Goal: Task Accomplishment & Management: Use online tool/utility

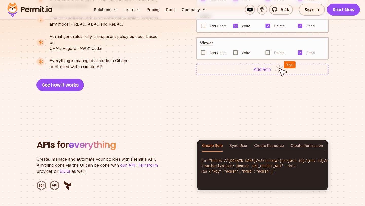
scroll to position [411, 0]
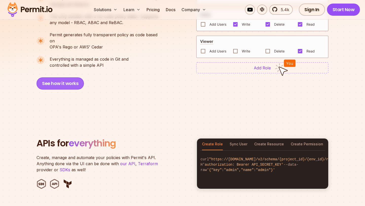
click at [64, 77] on button "See how it works" at bounding box center [60, 83] width 47 height 12
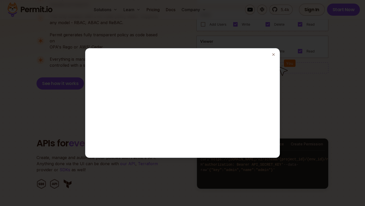
click at [296, 69] on div at bounding box center [182, 103] width 365 height 206
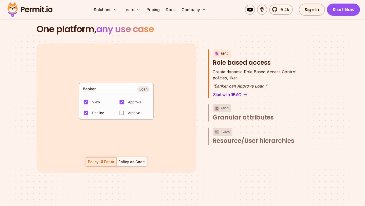
scroll to position [824, 0]
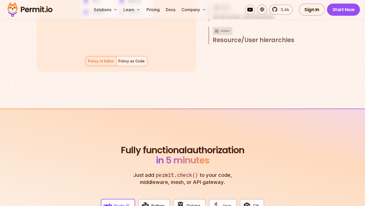
click at [141, 59] on div "Policy as Code" at bounding box center [131, 61] width 26 height 5
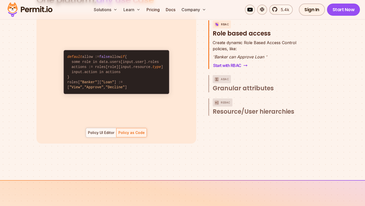
scroll to position [750, 0]
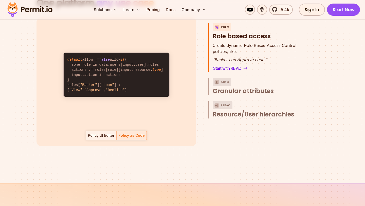
click at [107, 134] on div at bounding box center [101, 135] width 30 height 9
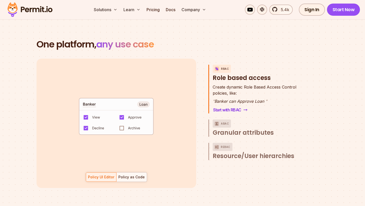
scroll to position [707, 0]
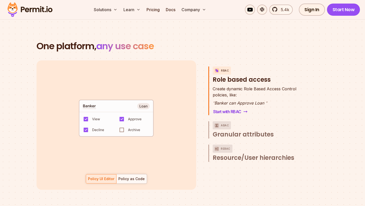
click at [132, 167] on div "default allow := false allow if { some role in data.users[input.user].roles act…" at bounding box center [117, 124] width 160 height 129
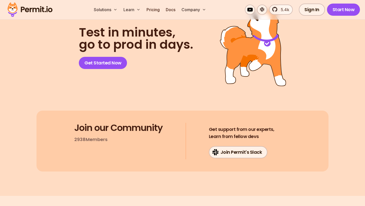
scroll to position [2734, 0]
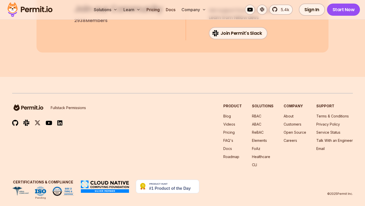
click at [84, 42] on div "Join our Community 2938 Members Get support from our experts, Learn from fellow…" at bounding box center [183, 22] width 292 height 61
click at [41, 11] on img at bounding box center [30, 9] width 50 height 17
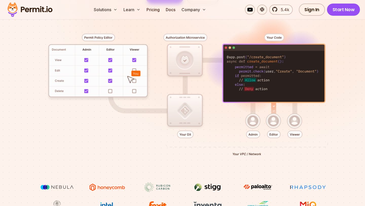
scroll to position [128, 0]
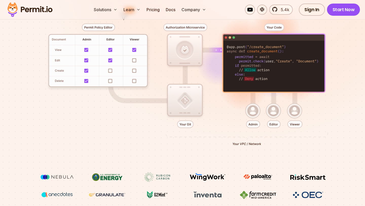
click at [252, 113] on div at bounding box center [182, 83] width 341 height 179
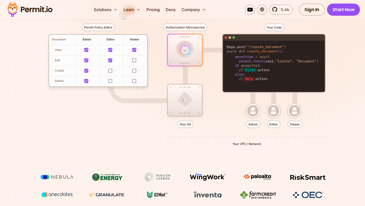
click at [254, 124] on div at bounding box center [182, 83] width 341 height 179
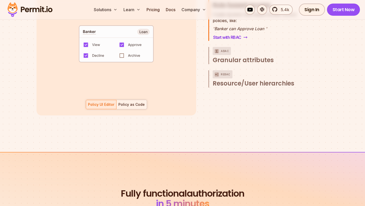
scroll to position [774, 0]
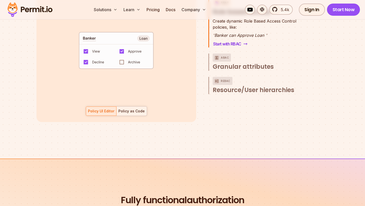
click at [130, 109] on div "Policy as Code" at bounding box center [131, 111] width 26 height 5
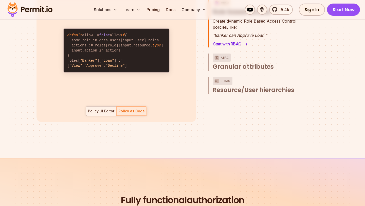
click at [104, 109] on div "Policy UI Editor" at bounding box center [101, 111] width 26 height 5
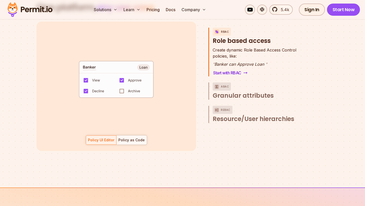
scroll to position [734, 0]
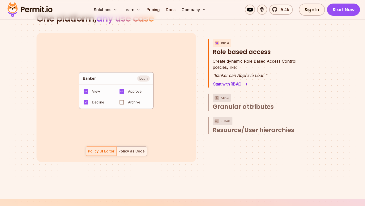
click at [132, 149] on div "Policy as Code" at bounding box center [131, 151] width 26 height 5
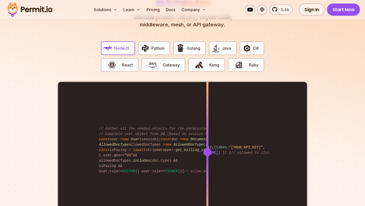
scroll to position [971, 0]
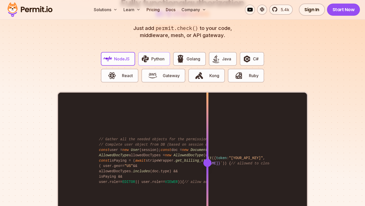
click at [163, 57] on button "Python" at bounding box center [154, 59] width 32 height 14
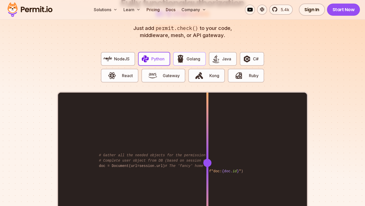
click at [186, 54] on button "Golang" at bounding box center [189, 59] width 32 height 14
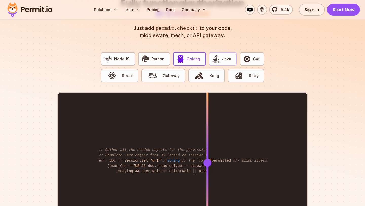
click at [216, 55] on img "button" at bounding box center [216, 59] width 9 height 9
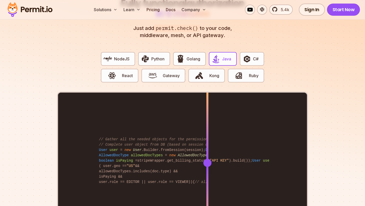
click at [237, 56] on div "NodeJS Python Golang Java C# React Gateway Kong Ruby" at bounding box center [182, 70] width 171 height 44
click at [247, 55] on img "button" at bounding box center [247, 59] width 9 height 9
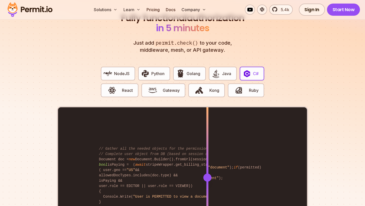
scroll to position [953, 0]
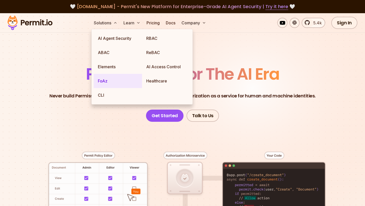
click at [108, 81] on link "FoAz" at bounding box center [118, 81] width 48 height 14
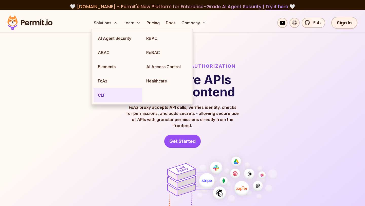
click at [95, 94] on link "CLI" at bounding box center [118, 95] width 48 height 14
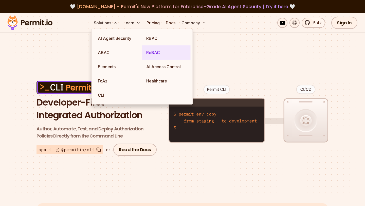
click at [153, 56] on link "ReBAC" at bounding box center [166, 52] width 48 height 14
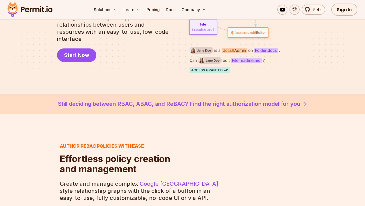
scroll to position [94, 0]
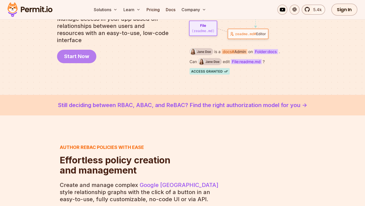
click at [81, 57] on link "Start Now" at bounding box center [76, 56] width 39 height 13
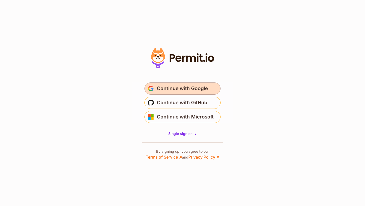
click at [168, 89] on span "Continue with Google" at bounding box center [182, 88] width 51 height 8
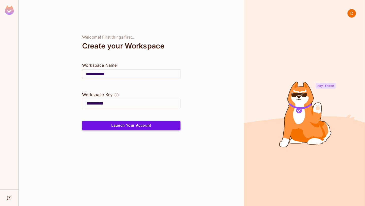
click at [165, 128] on button "Launch Your Account" at bounding box center [131, 125] width 98 height 9
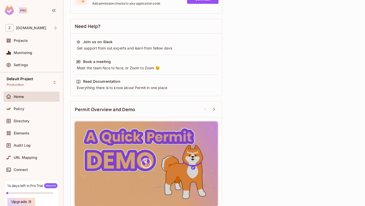
scroll to position [155, 0]
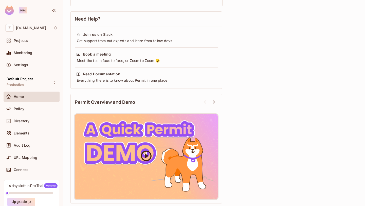
click at [139, 145] on div at bounding box center [146, 156] width 143 height 85
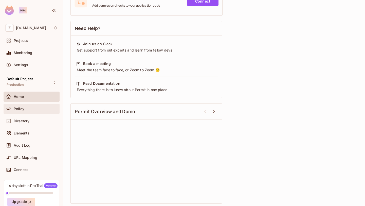
click at [29, 109] on div "Policy" at bounding box center [36, 109] width 44 height 4
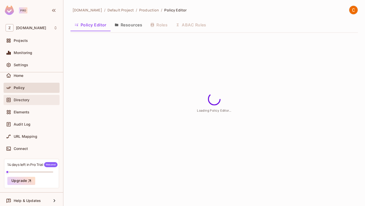
scroll to position [24, 0]
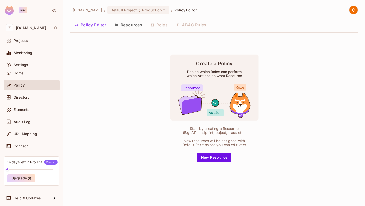
click at [140, 28] on button "Resources" at bounding box center [129, 25] width 36 height 13
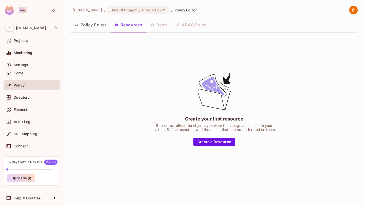
click at [158, 26] on div "Policy Editor Resources Roles ABAC Rules" at bounding box center [215, 25] width 288 height 13
click at [163, 26] on div "Policy Editor Resources Roles ABAC Rules" at bounding box center [215, 25] width 288 height 13
click at [207, 25] on div "Policy Editor Resources Roles ABAC Rules" at bounding box center [215, 25] width 288 height 13
click at [31, 100] on div "Directory" at bounding box center [32, 97] width 52 height 6
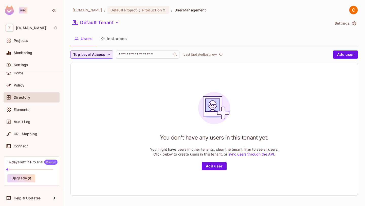
click at [103, 54] on span "Top Level Access" at bounding box center [89, 54] width 32 height 6
click at [91, 67] on span "admin" at bounding box center [83, 66] width 17 height 5
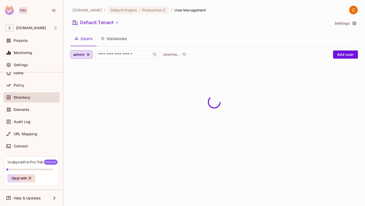
click at [118, 39] on button "Instances" at bounding box center [114, 38] width 34 height 13
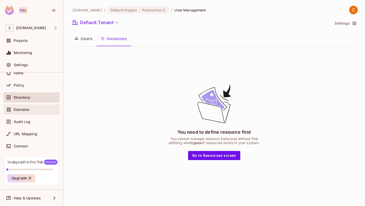
click at [37, 108] on div "Elements" at bounding box center [36, 110] width 44 height 4
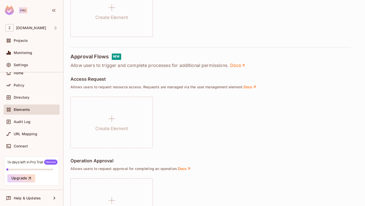
scroll to position [359, 0]
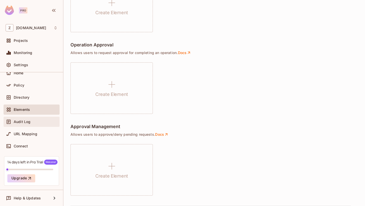
click at [34, 121] on div "Audit Log" at bounding box center [36, 122] width 44 height 4
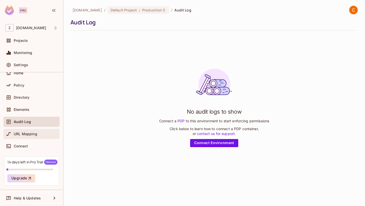
click at [44, 129] on div "URL Mapping" at bounding box center [32, 134] width 56 height 10
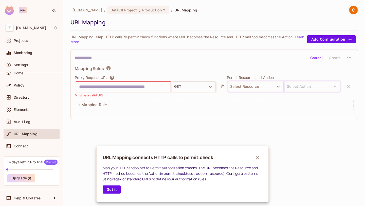
click at [26, 144] on div at bounding box center [182, 103] width 365 height 206
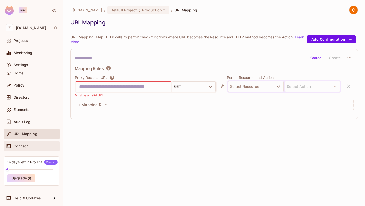
click at [27, 145] on span "Connect" at bounding box center [21, 146] width 14 height 4
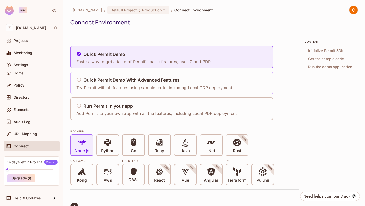
click at [97, 77] on div "Quick Permit Demo With Advanced Features" at bounding box center [154, 80] width 156 height 6
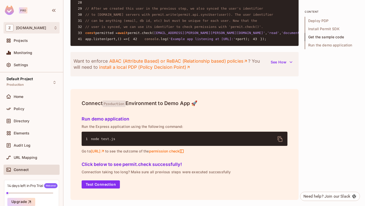
click at [43, 25] on div "Z zohocorp.com" at bounding box center [32, 27] width 52 height 7
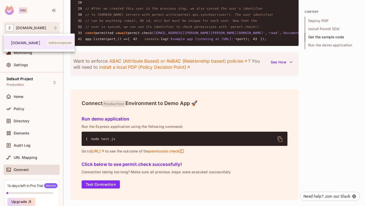
click at [47, 15] on div at bounding box center [182, 103] width 365 height 206
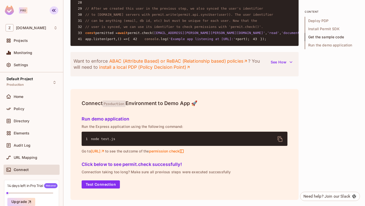
click at [56, 11] on icon "button" at bounding box center [54, 10] width 6 height 6
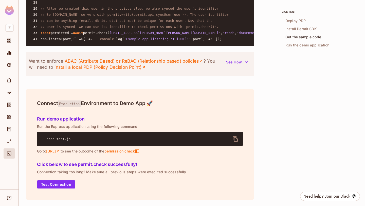
click at [10, 13] on img at bounding box center [9, 10] width 9 height 9
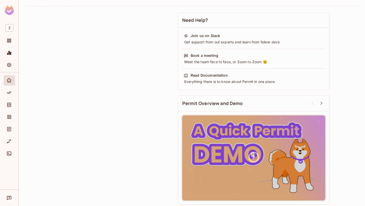
scroll to position [26, 0]
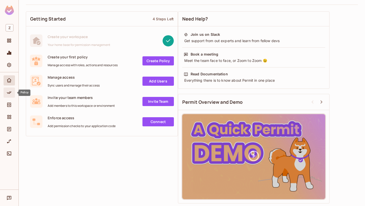
click at [12, 96] on div "Policy" at bounding box center [9, 92] width 11 height 10
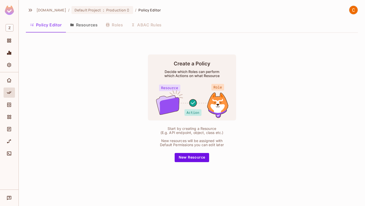
click at [88, 25] on button "Resources" at bounding box center [84, 25] width 36 height 13
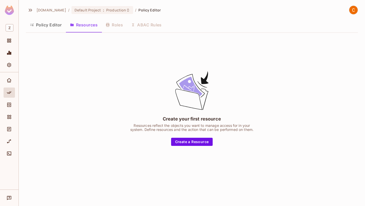
click at [181, 150] on div "Create your first resource Resources reflect the objects you want to manage acc…" at bounding box center [192, 108] width 332 height 143
click at [183, 147] on div "Create your first resource Resources reflect the objects you want to manage acc…" at bounding box center [192, 108] width 332 height 143
click at [185, 142] on button "Create a Resource" at bounding box center [192, 142] width 42 height 8
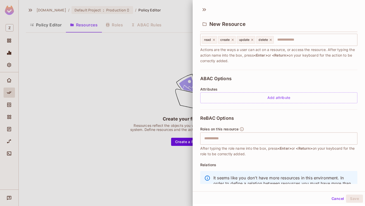
scroll to position [93, 0]
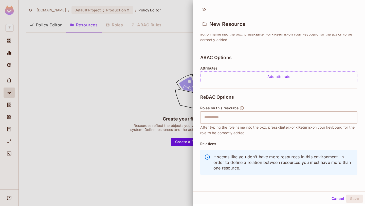
click at [159, 102] on div at bounding box center [182, 103] width 365 height 206
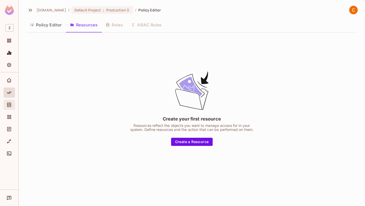
click at [8, 105] on icon "Directory" at bounding box center [9, 104] width 5 height 5
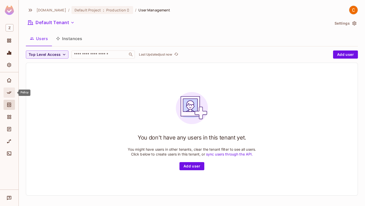
click at [8, 92] on icon "Policy" at bounding box center [9, 92] width 5 height 5
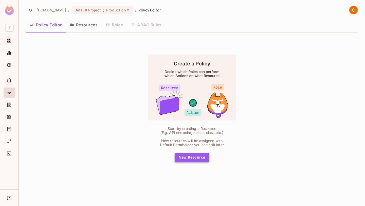
click at [191, 156] on button "New Resource" at bounding box center [192, 157] width 35 height 9
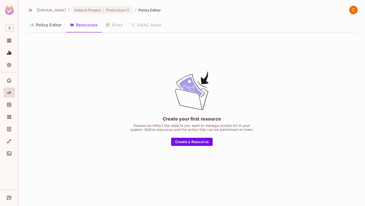
drag, startPoint x: 183, startPoint y: 140, endPoint x: 182, endPoint y: 136, distance: 4.4
click at [183, 140] on button "Create a Resource" at bounding box center [192, 142] width 42 height 8
